Goal: Transaction & Acquisition: Book appointment/travel/reservation

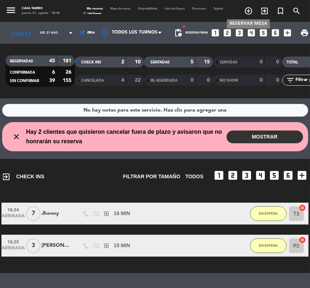
click at [247, 11] on icon "add_circle_outline" at bounding box center [248, 11] width 9 height 9
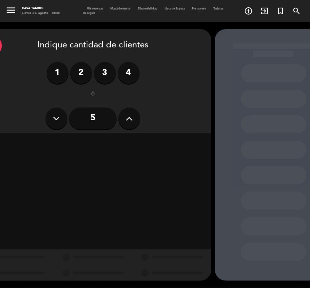
click at [128, 116] on icon at bounding box center [129, 118] width 7 height 11
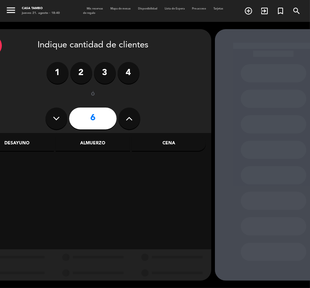
click at [128, 116] on icon at bounding box center [129, 118] width 7 height 11
type input "7"
click at [176, 133] on div at bounding box center [92, 191] width 237 height 116
click at [167, 144] on div "Cena" at bounding box center [169, 143] width 74 height 15
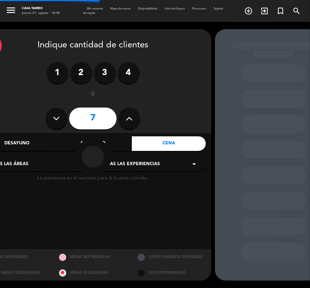
click at [148, 161] on div at bounding box center [93, 157] width 111 height 36
click at [148, 163] on div at bounding box center [93, 157] width 111 height 36
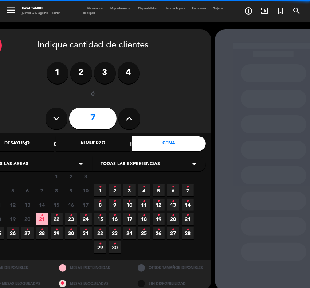
click at [150, 164] on span "Todas las experiencias" at bounding box center [130, 164] width 59 height 7
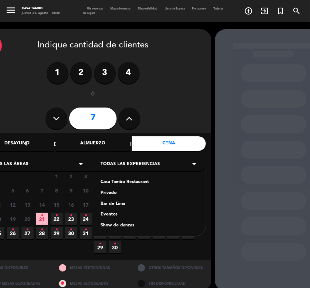
click at [147, 182] on div "Casa Tambo Restaurant" at bounding box center [150, 182] width 98 height 7
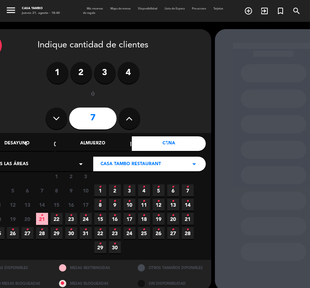
click at [15, 231] on span "26 •" at bounding box center [13, 233] width 12 height 12
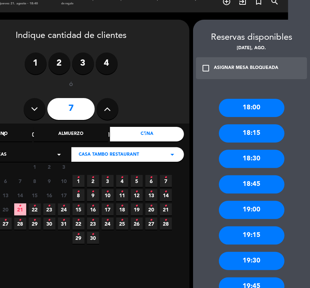
click at [256, 157] on div "18:30" at bounding box center [252, 159] width 66 height 18
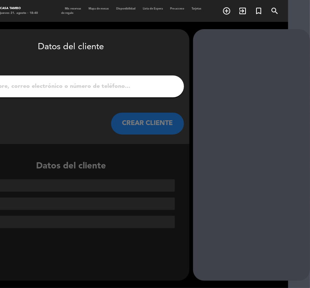
click at [59, 86] on input "1" at bounding box center [71, 86] width 215 height 10
paste input "[PERSON_NAME] [PERSON_NAME]"
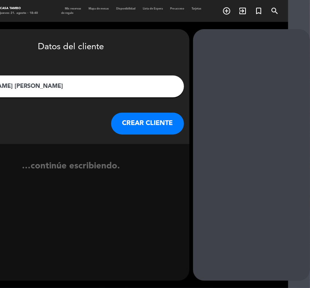
type input "[PERSON_NAME] [PERSON_NAME]"
click at [129, 131] on button "CREAR CLIENTE" at bounding box center [147, 124] width 73 height 22
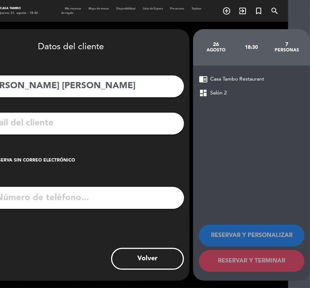
click at [66, 195] on input "tel" at bounding box center [80, 198] width 207 height 22
paste input "950 176 962"
type input "950 176 962"
click at [63, 126] on input "text" at bounding box center [82, 123] width 194 height 15
paste input "[EMAIL_ADDRESS][DOMAIN_NAME]"
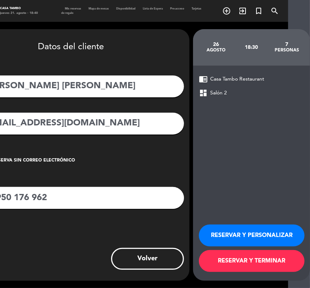
type input "[EMAIL_ADDRESS][DOMAIN_NAME]"
click at [285, 229] on button "RESERVAR Y PERSONALIZAR" at bounding box center [252, 236] width 106 height 22
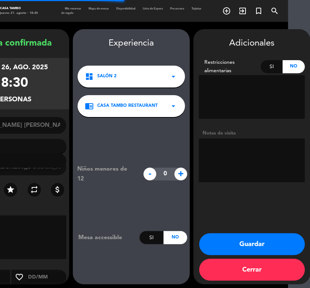
type input "[PHONE_NUMBER]"
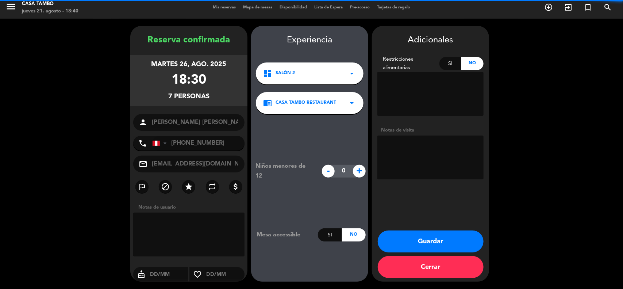
scroll to position [3, 0]
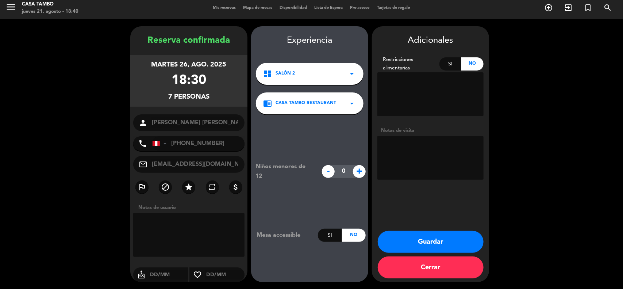
click at [462, 240] on button "Guardar" at bounding box center [430, 242] width 106 height 22
